Goal: Communication & Community: Ask a question

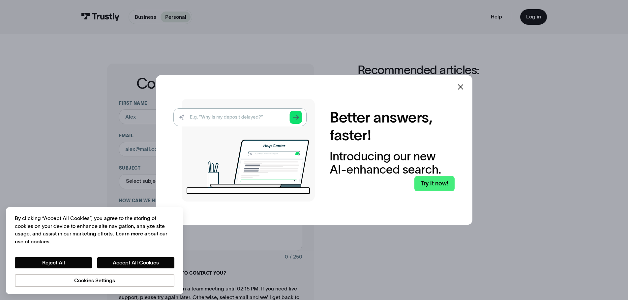
click at [460, 84] on icon at bounding box center [461, 87] width 8 height 8
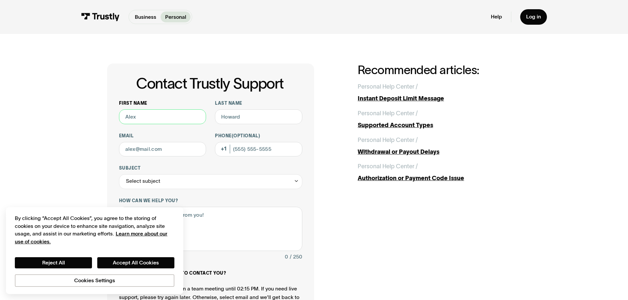
click at [140, 123] on input "First name" at bounding box center [162, 116] width 87 height 15
type input "travis"
type input "flowers"
type input "tdflowers56@gmail.com"
type input "(910) 384-4745"
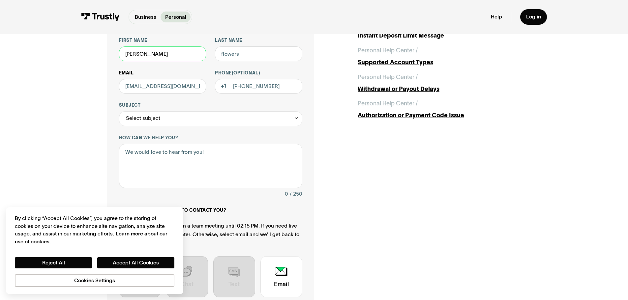
scroll to position [66, 0]
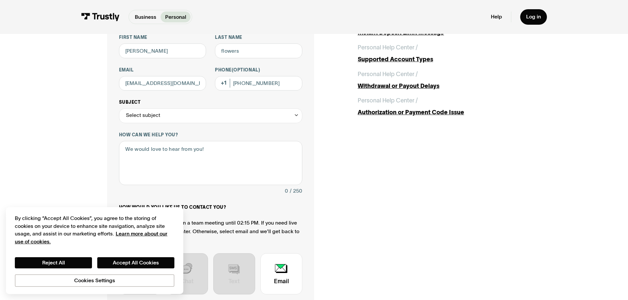
click at [168, 120] on div "Select subject" at bounding box center [210, 116] width 183 height 15
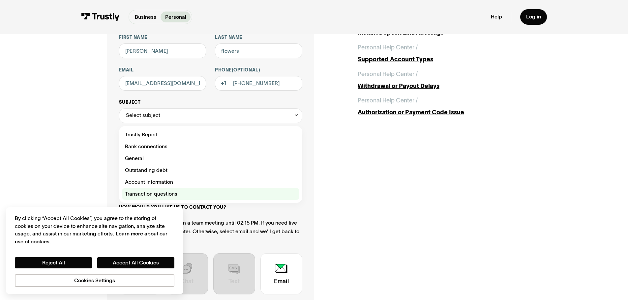
click at [150, 196] on div "Contact Trustly Support" at bounding box center [210, 194] width 177 height 12
type input "**********"
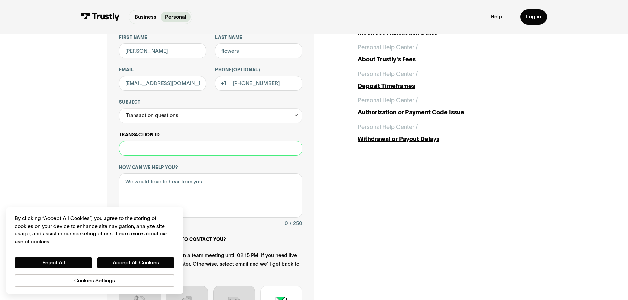
click at [150, 152] on input "Transaction ID" at bounding box center [210, 148] width 183 height 15
paste input "**********"
type input "**********"
click at [218, 173] on div "How can we help you? 0 / 250" at bounding box center [210, 197] width 183 height 64
click at [215, 205] on textarea "How can we help you?" at bounding box center [210, 195] width 183 height 45
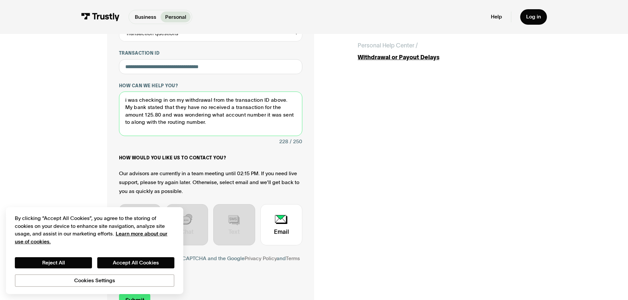
scroll to position [165, 0]
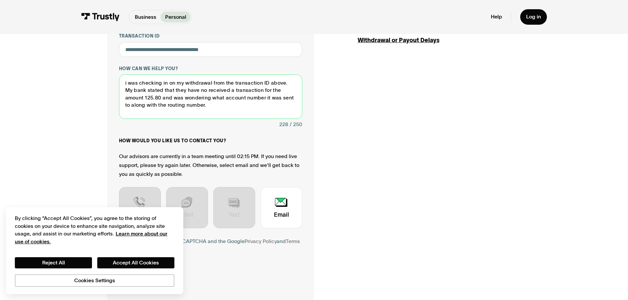
type textarea "i was checking in on my withdrawal from the transaction ID above. My bank state…"
drag, startPoint x: 198, startPoint y: 112, endPoint x: 120, endPoint y: 84, distance: 82.6
click at [120, 84] on textarea "i was checking in on my withdrawal from the transaction ID above. My bank state…" at bounding box center [210, 97] width 183 height 45
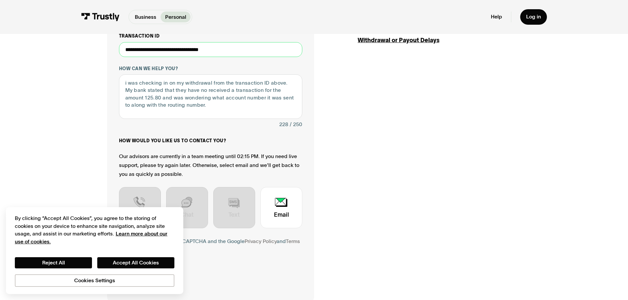
click at [171, 50] on input "**********" at bounding box center [210, 49] width 183 height 15
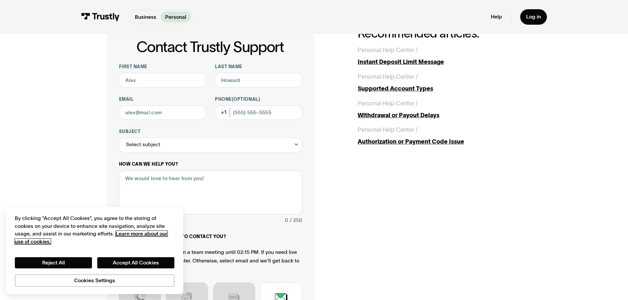
scroll to position [33, 0]
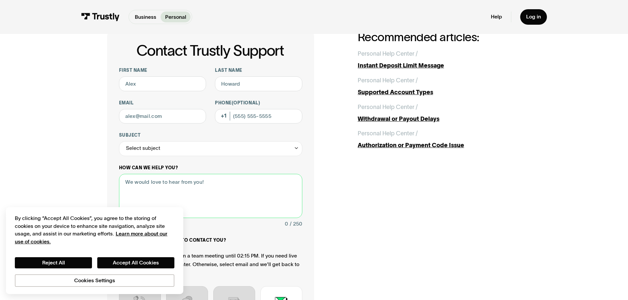
click at [229, 183] on textarea "How can we help you?" at bounding box center [210, 196] width 183 height 45
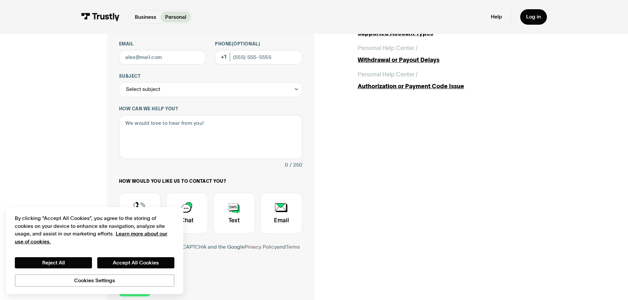
scroll to position [33, 0]
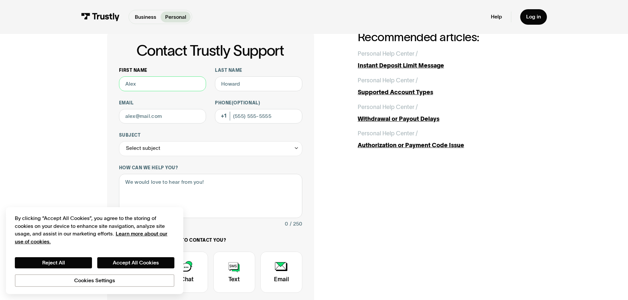
click at [166, 88] on input "First name" at bounding box center [162, 84] width 87 height 15
type input "travis"
type input "flowers"
type input "tdflowers56@gmail.com"
type input "(910) 384-4745"
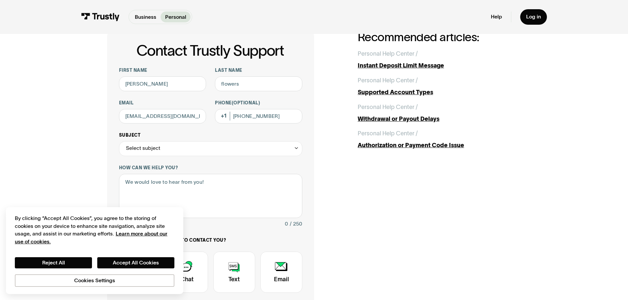
click at [164, 146] on div "Select subject" at bounding box center [210, 148] width 183 height 15
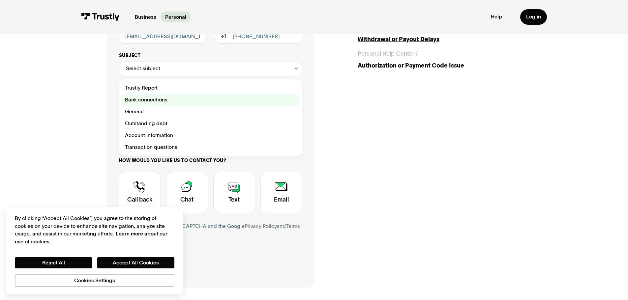
scroll to position [132, 0]
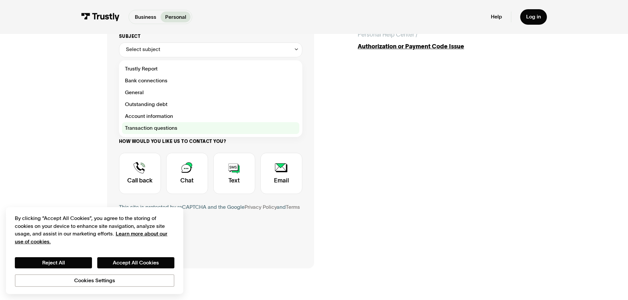
click at [144, 126] on div "Contact Trustly Support" at bounding box center [210, 128] width 177 height 12
type input "**********"
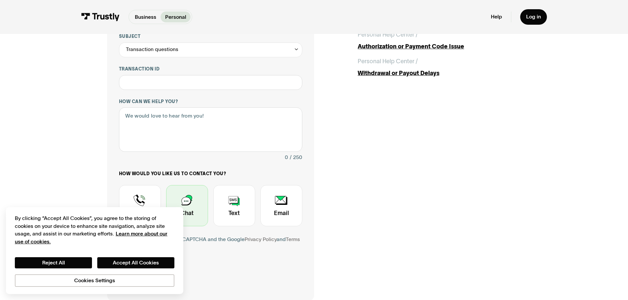
click at [198, 203] on div "Contact Trustly Support" at bounding box center [187, 205] width 42 height 41
click at [156, 132] on textarea "How can we help you?" at bounding box center [210, 130] width 183 height 45
paste textarea "i was checking in on my withdrawal from the transaction ID above. My bank state…"
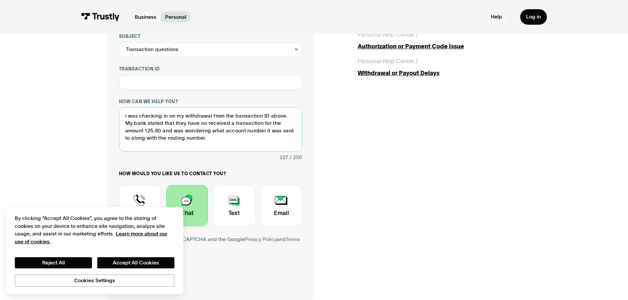
type textarea "i was checking in on my withdrawal from the transaction ID above. My bank state…"
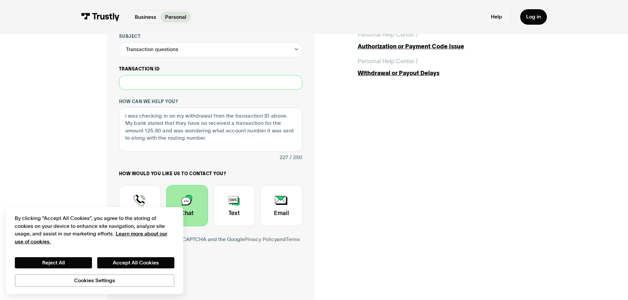
click at [163, 85] on input "Transaction ID" at bounding box center [210, 82] width 183 height 15
paste input "**********"
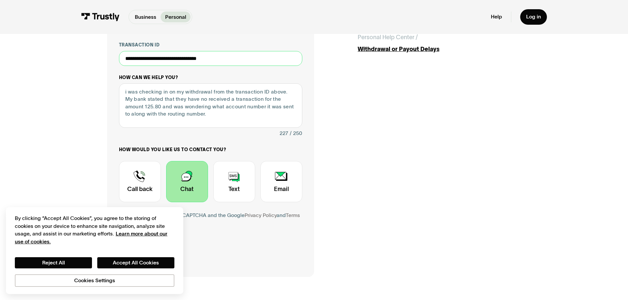
scroll to position [231, 0]
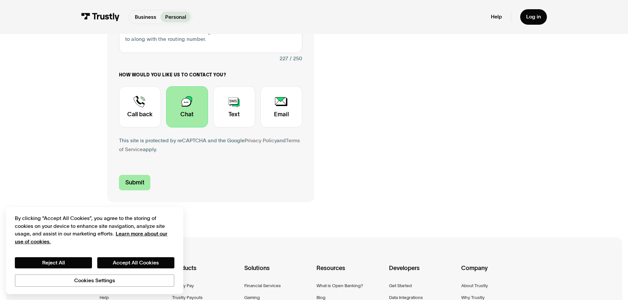
type input "**********"
click at [133, 179] on input "Submit" at bounding box center [135, 183] width 32 height 16
type input "[PHONE_NUMBER]"
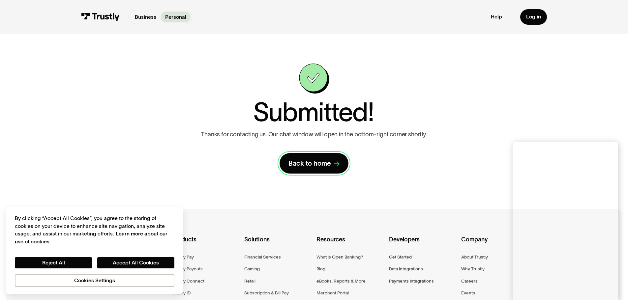
click at [329, 162] on div "Back to home" at bounding box center [310, 163] width 43 height 9
click at [139, 16] on p "Business" at bounding box center [145, 17] width 21 height 8
click at [329, 164] on div "Back to home" at bounding box center [310, 163] width 43 height 9
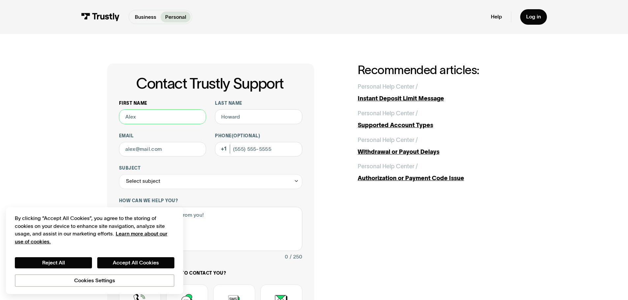
click at [150, 110] on input "First name" at bounding box center [162, 116] width 87 height 15
click at [150, 122] on input "First name" at bounding box center [162, 116] width 87 height 15
type input "[PERSON_NAME]"
type input "flowers"
type input "[EMAIL_ADDRESS][DOMAIN_NAME]"
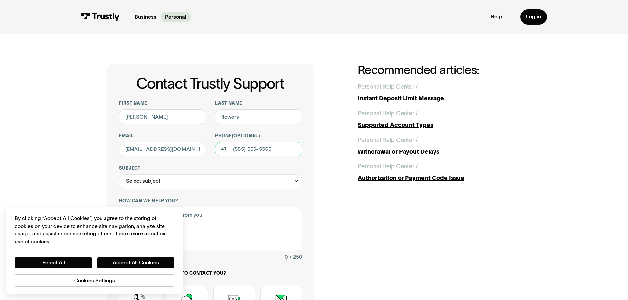
type input "[PHONE_NUMBER]"
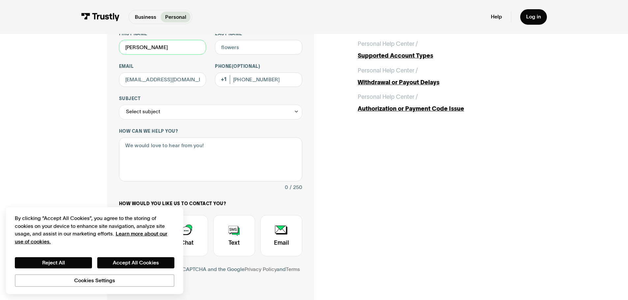
scroll to position [66, 0]
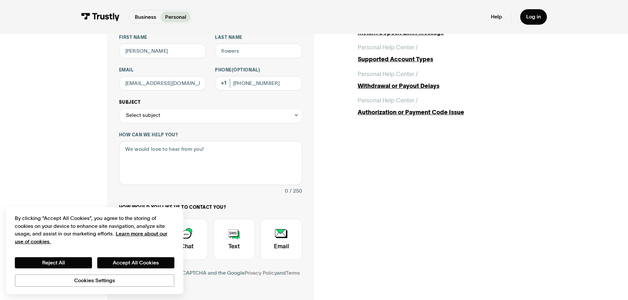
click at [164, 120] on div "Select subject" at bounding box center [210, 116] width 183 height 15
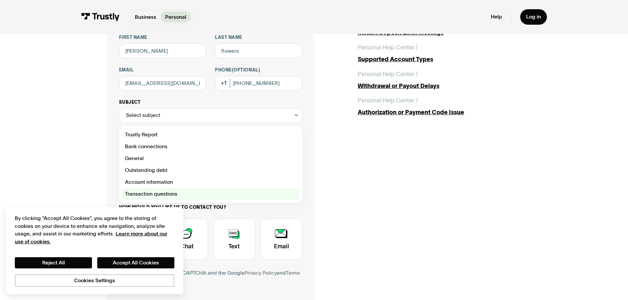
click at [151, 194] on div "Contact Trustly Support" at bounding box center [210, 194] width 177 height 12
type input "**********"
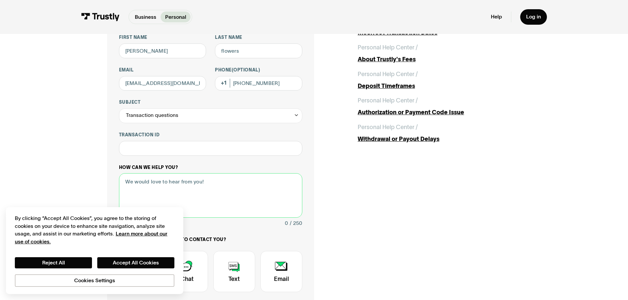
click at [152, 193] on textarea "How can we help you?" at bounding box center [210, 195] width 183 height 45
paste textarea "i was checking in on my withdrawal from the transaction ID above. My bank state…"
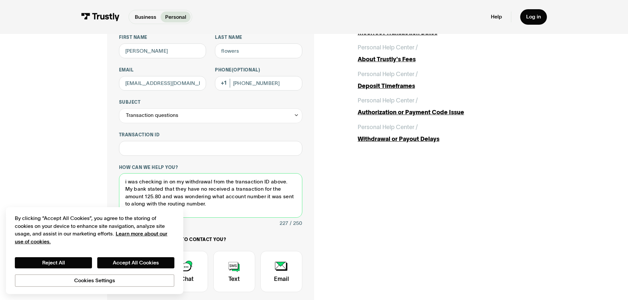
type textarea "i was checking in on my withdrawal from the transaction ID above. My bank state…"
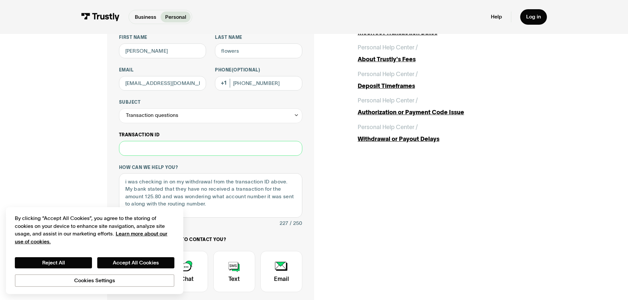
click at [198, 155] on input "Transaction ID" at bounding box center [210, 148] width 183 height 15
paste input "**********"
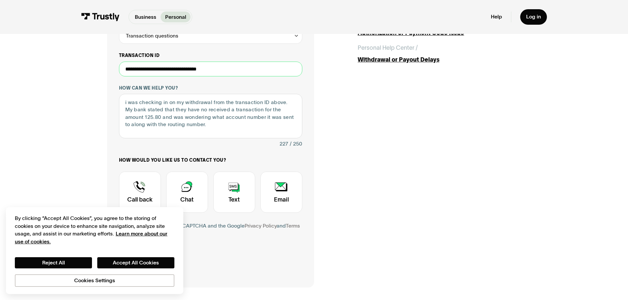
scroll to position [165, 0]
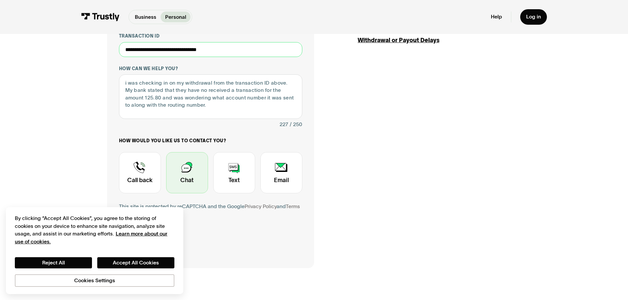
type input "**********"
click at [189, 168] on div "Contact Trustly Support" at bounding box center [187, 172] width 42 height 41
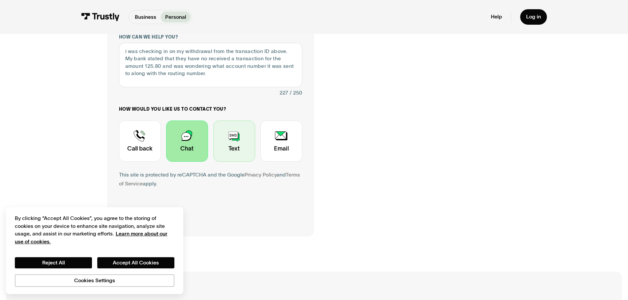
scroll to position [264, 0]
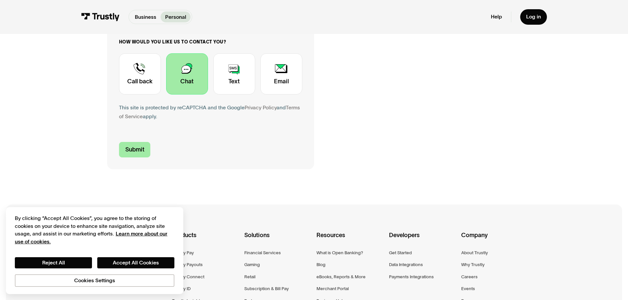
click at [142, 155] on input "Submit" at bounding box center [135, 150] width 32 height 16
type input "[PHONE_NUMBER]"
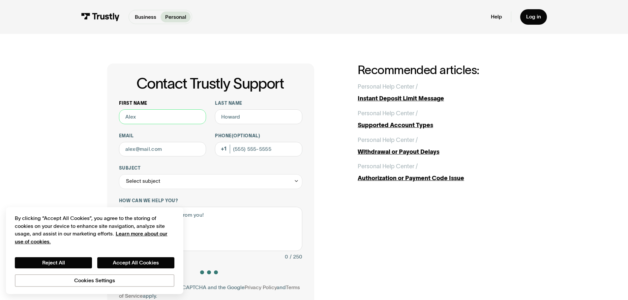
click at [146, 124] on input "First name" at bounding box center [162, 116] width 87 height 15
type input "travis"
type input "flowers"
type input "tdflowers56@gmail.com"
type input "(910) 384-4745"
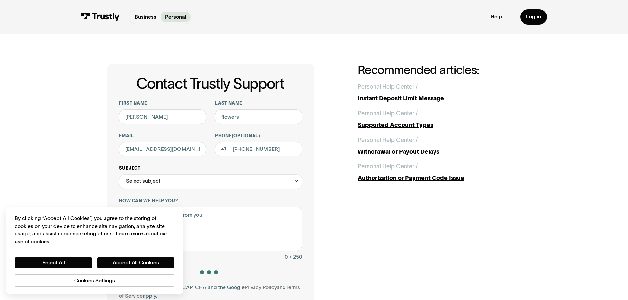
click at [211, 173] on div "Subject Select subject Trustly Report Bank connections General Outstanding debt…" at bounding box center [210, 178] width 183 height 24
click at [207, 180] on div "Select subject" at bounding box center [210, 181] width 183 height 15
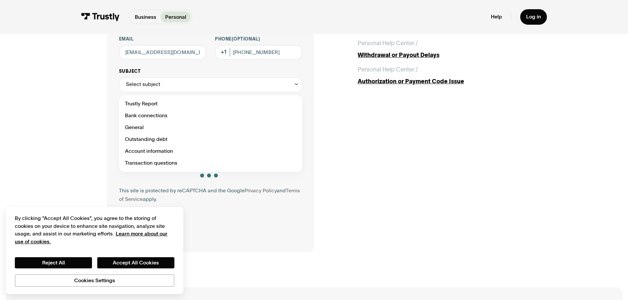
scroll to position [132, 0]
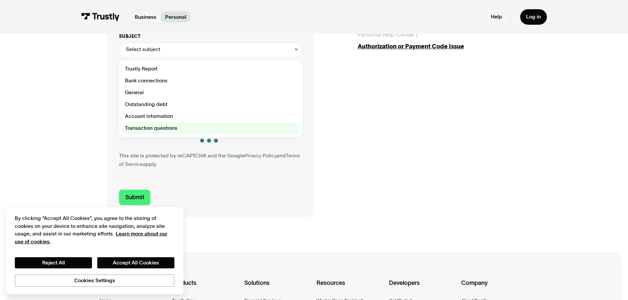
click at [147, 129] on div "Contact Trustly Support" at bounding box center [210, 128] width 177 height 12
type input "**********"
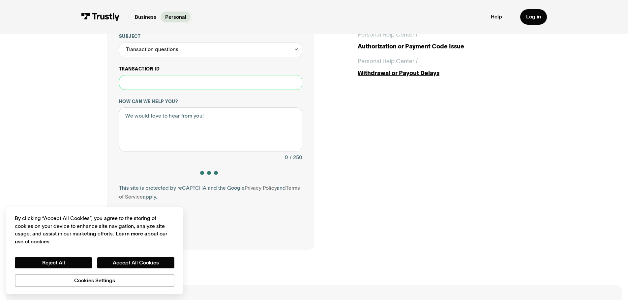
click at [160, 80] on input "Transaction ID" at bounding box center [210, 82] width 183 height 15
paste input "**********"
type input "**********"
click at [161, 121] on textarea "How can we help you?" at bounding box center [210, 130] width 183 height 45
paste textarea "i was checking in on my withdrawal from the transaction ID above. My bank state…"
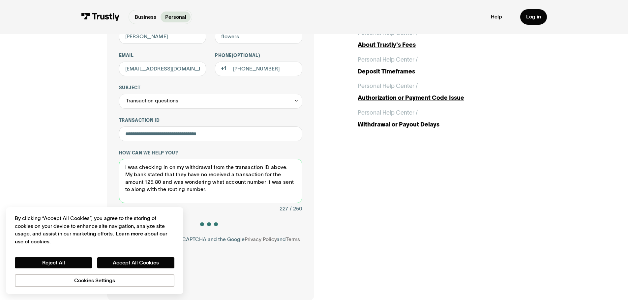
scroll to position [154, 0]
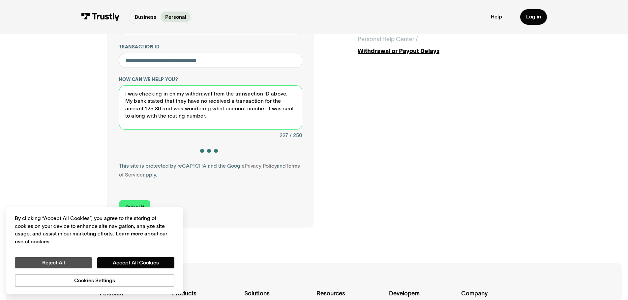
type textarea "i was checking in on my withdrawal from the transaction ID above. My bank state…"
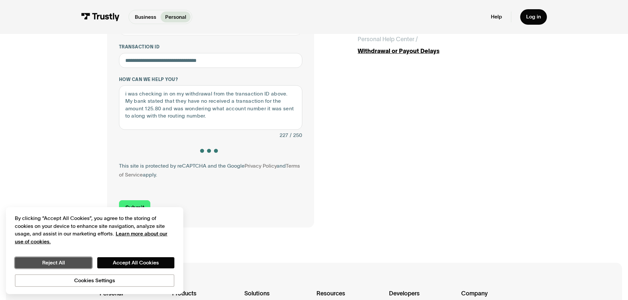
click at [31, 263] on button "Reject All" at bounding box center [53, 263] width 77 height 11
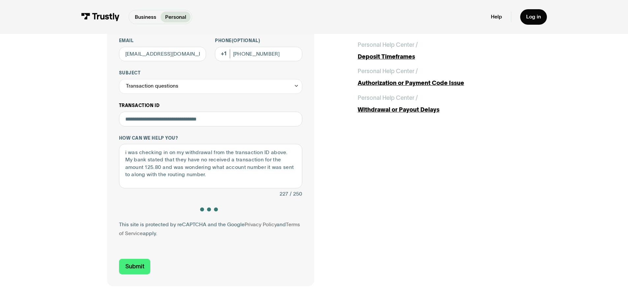
scroll to position [121, 0]
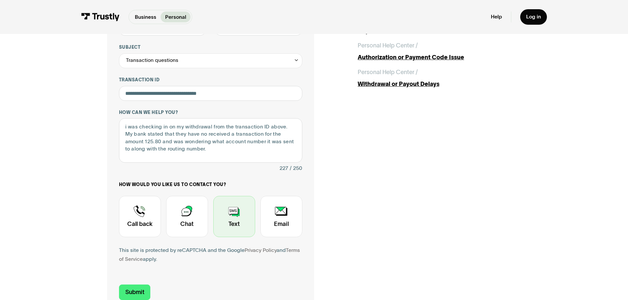
click at [229, 212] on div "Contact Trustly Support" at bounding box center [234, 216] width 42 height 41
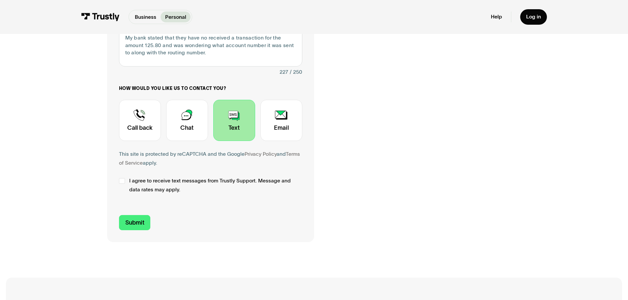
scroll to position [220, 0]
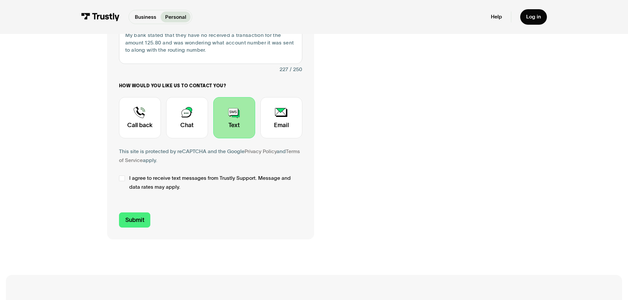
click at [126, 181] on label "I agree to receive text messages from Trustly Support. Message and data rates m…" at bounding box center [210, 183] width 183 height 18
click at [139, 223] on input "Submit" at bounding box center [135, 221] width 32 height 16
type input "+19103844745"
